Goal: Navigation & Orientation: Find specific page/section

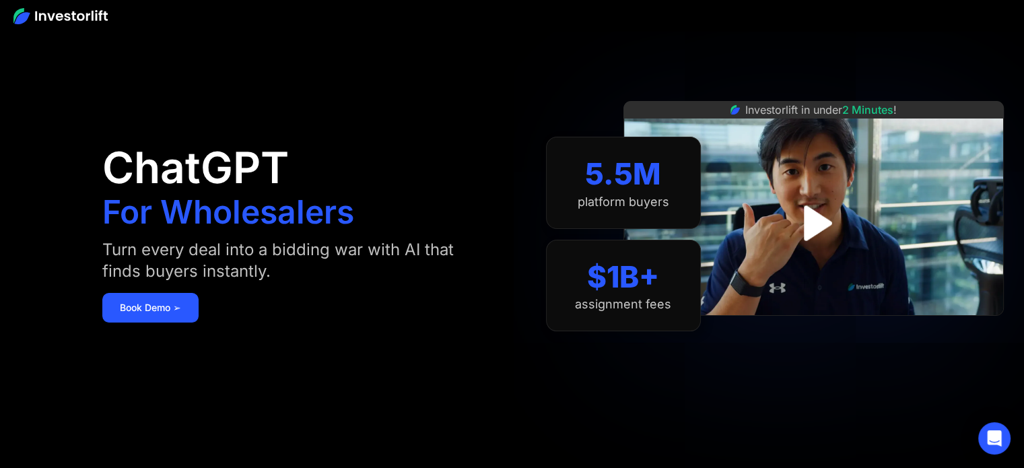
click at [79, 15] on img at bounding box center [60, 16] width 94 height 16
click at [81, 15] on img at bounding box center [60, 16] width 94 height 16
click at [20, 13] on img at bounding box center [60, 16] width 94 height 16
